Goal: Information Seeking & Learning: Learn about a topic

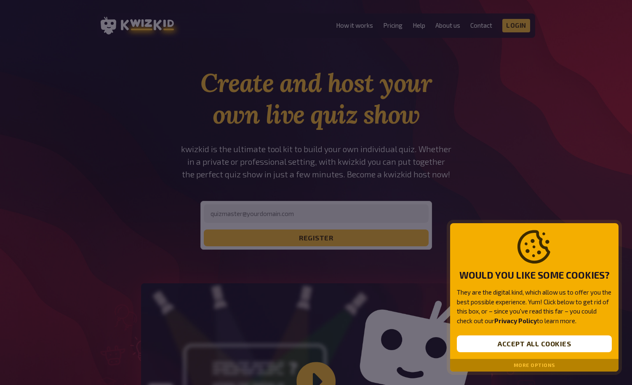
click at [531, 369] on div "More options" at bounding box center [534, 365] width 168 height 13
click at [528, 360] on div "More options" at bounding box center [534, 365] width 168 height 13
click at [527, 368] on button "More options" at bounding box center [534, 366] width 42 height 6
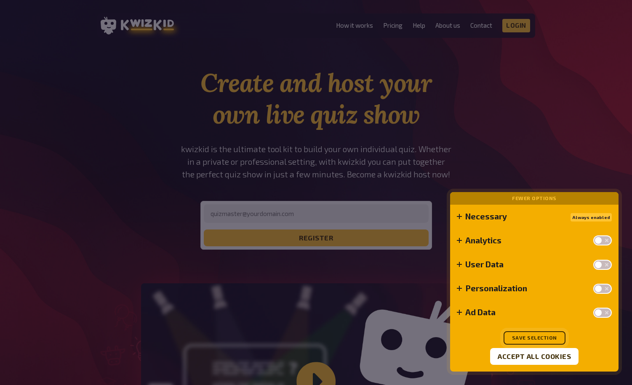
click at [535, 340] on button "Save selection" at bounding box center [534, 338] width 62 height 13
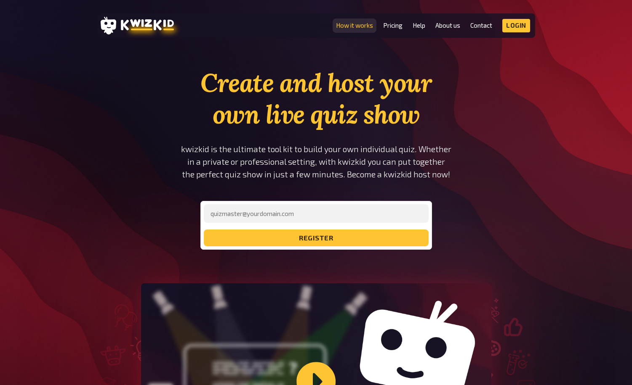
click at [357, 25] on link "How it works" at bounding box center [354, 25] width 37 height 7
